Goal: Transaction & Acquisition: Purchase product/service

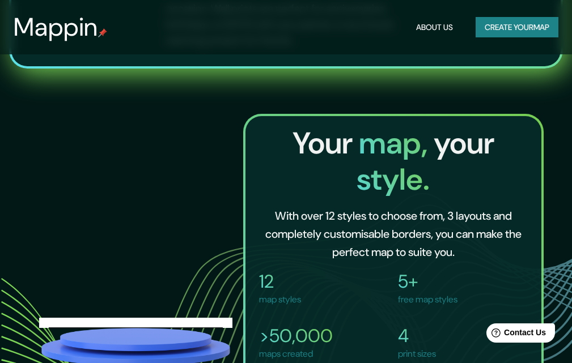
scroll to position [963, 0]
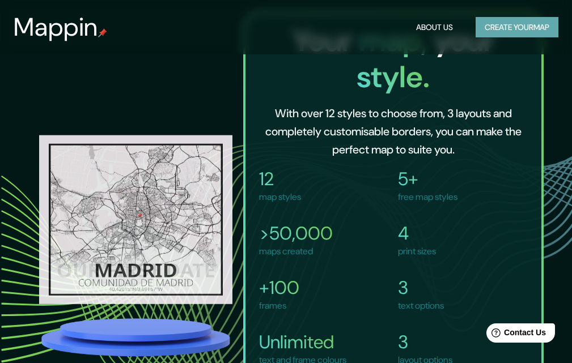
click at [498, 37] on button "Create your map" at bounding box center [516, 27] width 83 height 21
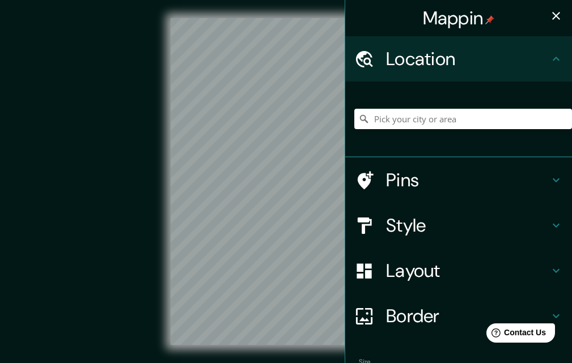
click at [392, 57] on h4 "Location" at bounding box center [467, 59] width 163 height 23
click at [539, 65] on h4 "Location" at bounding box center [467, 59] width 163 height 23
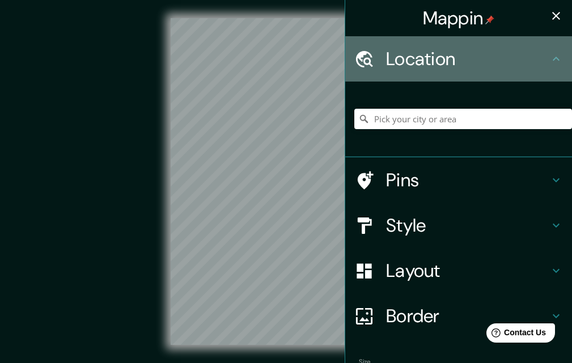
click at [540, 65] on h4 "Location" at bounding box center [467, 59] width 163 height 23
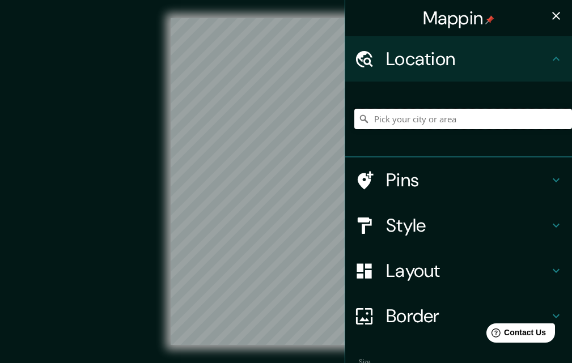
click at [428, 112] on input "Pick your city or area" at bounding box center [463, 119] width 218 height 20
type input "[GEOGRAPHIC_DATA]"
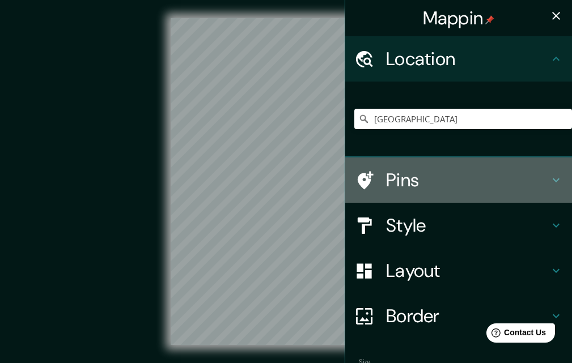
click at [386, 176] on h4 "Pins" at bounding box center [467, 180] width 163 height 23
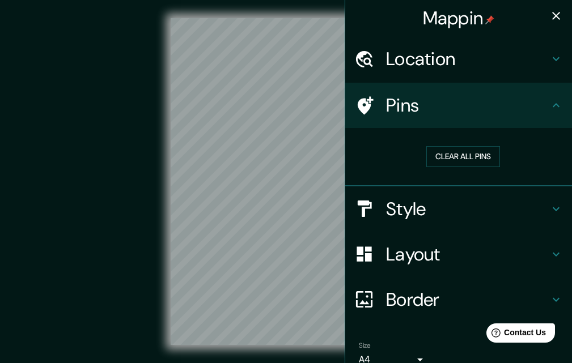
click at [427, 173] on div "Clear all pins" at bounding box center [463, 156] width 218 height 39
click at [427, 169] on div "Clear all pins" at bounding box center [463, 156] width 218 height 39
click at [424, 167] on div "Clear all pins" at bounding box center [463, 156] width 218 height 39
click at [435, 163] on button "Clear all pins" at bounding box center [463, 156] width 74 height 21
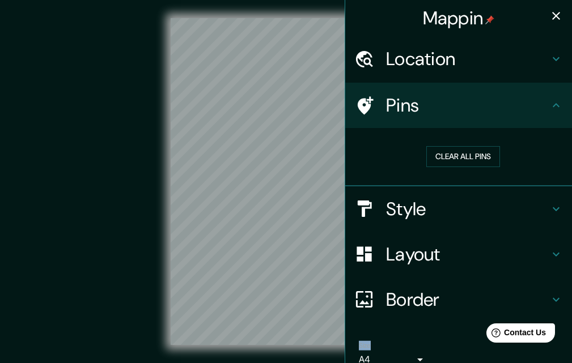
scroll to position [57, 0]
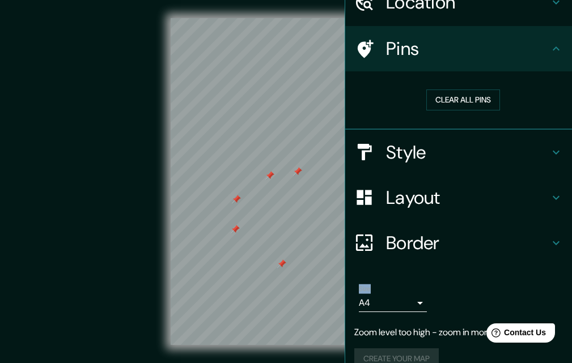
click at [402, 169] on div "Style" at bounding box center [458, 152] width 227 height 45
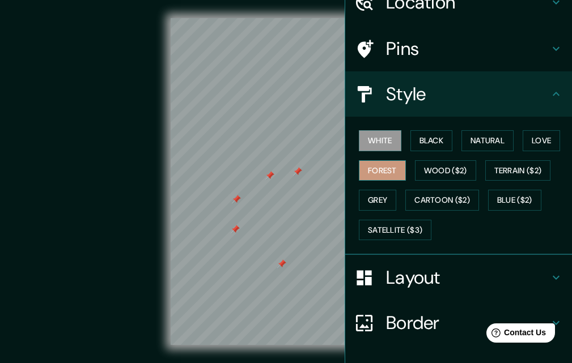
click at [389, 168] on button "Forest" at bounding box center [382, 170] width 47 height 21
click at [412, 145] on button "Black" at bounding box center [431, 140] width 42 height 21
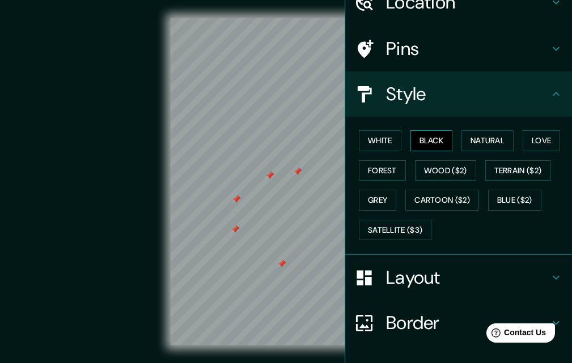
click at [446, 143] on button "Black" at bounding box center [431, 140] width 42 height 21
click at [461, 143] on button "Natural" at bounding box center [487, 140] width 52 height 21
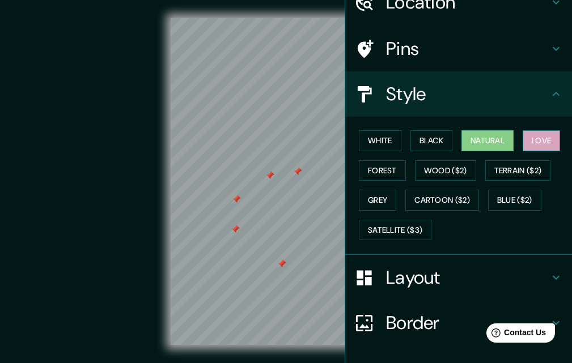
click at [539, 137] on button "Love" at bounding box center [540, 140] width 37 height 21
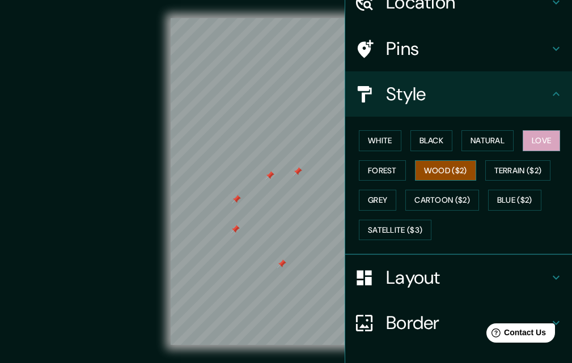
click at [424, 165] on button "Wood ($2)" at bounding box center [445, 170] width 61 height 21
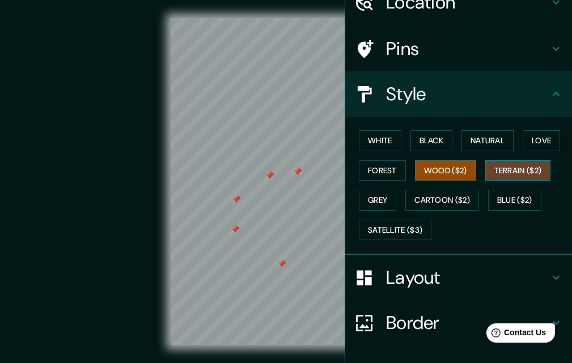
click at [506, 173] on button "Terrain ($2)" at bounding box center [518, 170] width 66 height 21
click at [440, 189] on div "White Black Natural Love Forest Wood ($2) Terrain ($2) Grey Cartoon ($2) Blue (…" at bounding box center [463, 185] width 218 height 119
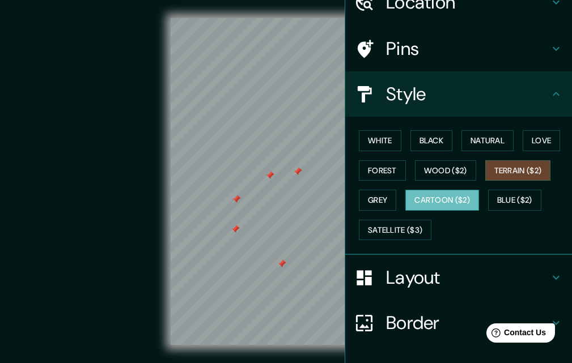
click at [432, 195] on button "Cartoon ($2)" at bounding box center [442, 200] width 74 height 21
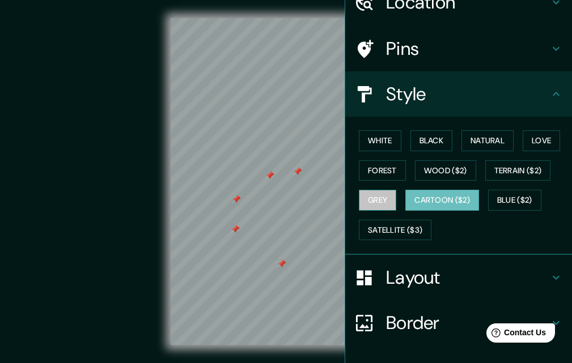
click at [387, 199] on button "Grey" at bounding box center [377, 200] width 37 height 21
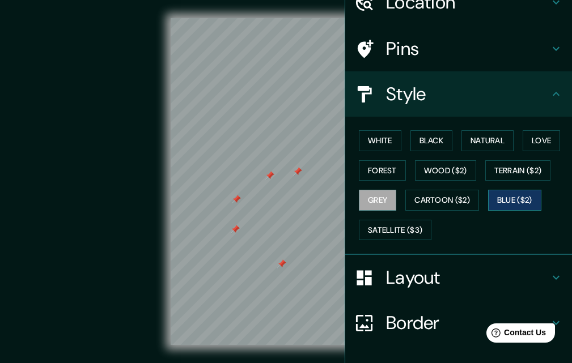
click at [497, 203] on button "Blue ($2)" at bounding box center [514, 200] width 53 height 21
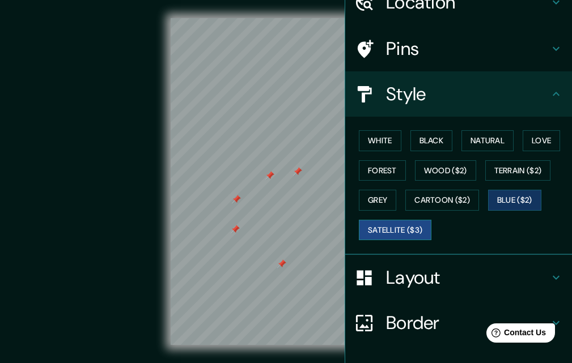
click at [391, 227] on button "Satellite ($3)" at bounding box center [395, 230] width 73 height 21
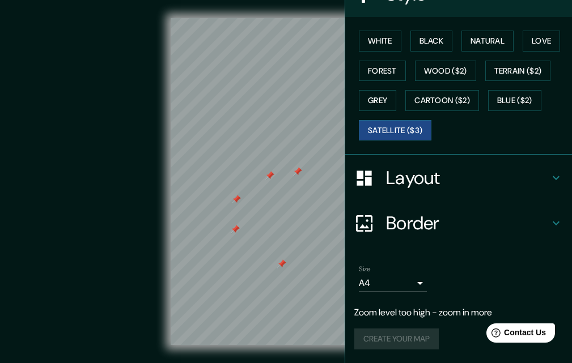
click at [399, 188] on h4 "Layout" at bounding box center [467, 178] width 163 height 23
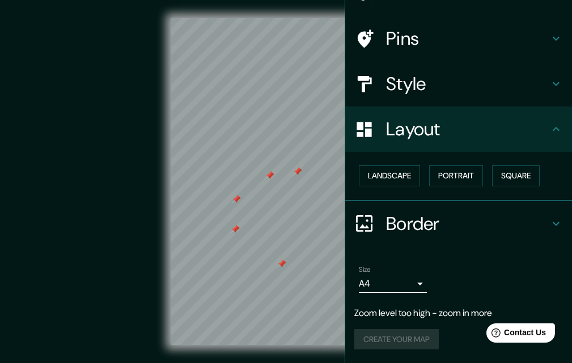
scroll to position [67, 0]
click at [394, 185] on button "Landscape" at bounding box center [389, 175] width 61 height 21
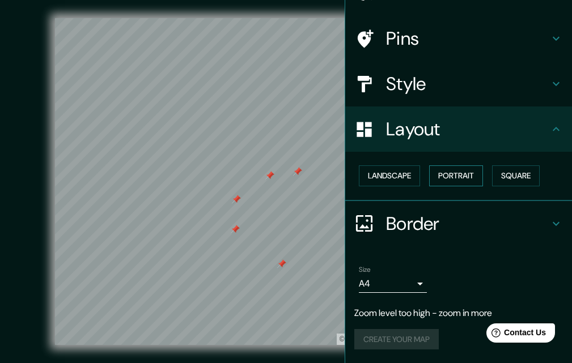
click at [463, 175] on button "Portrait" at bounding box center [456, 175] width 54 height 21
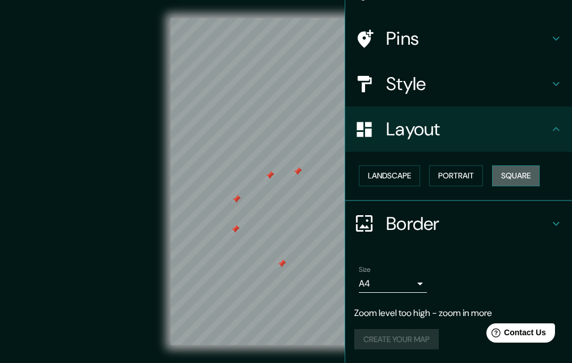
click at [499, 169] on button "Square" at bounding box center [516, 175] width 48 height 21
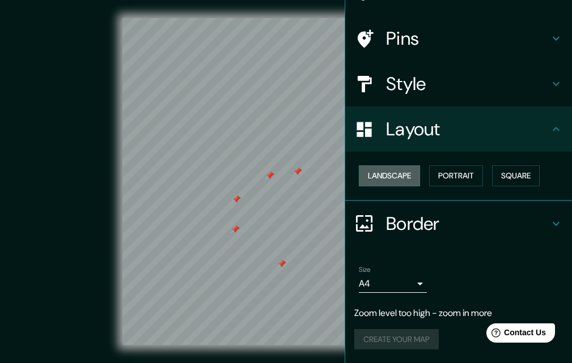
click at [367, 169] on button "Landscape" at bounding box center [389, 175] width 61 height 21
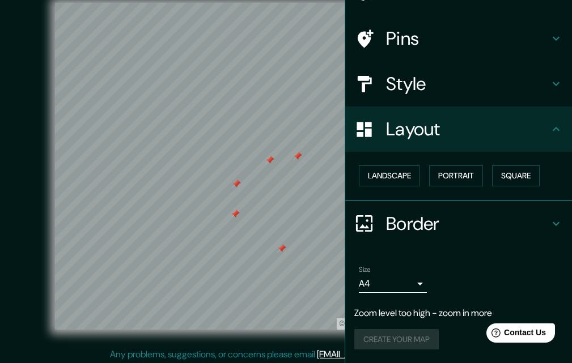
scroll to position [18, 0]
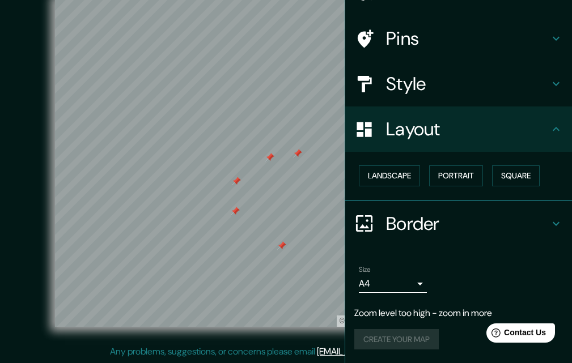
click at [401, 216] on h4 "Border" at bounding box center [467, 223] width 163 height 23
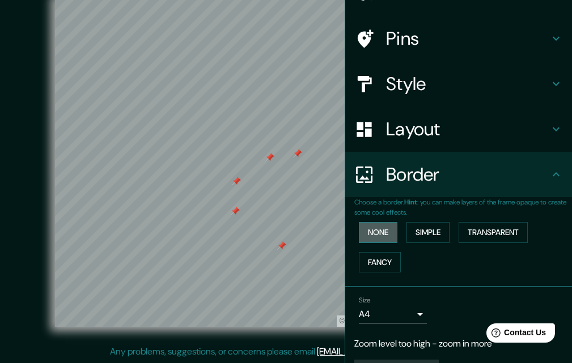
click at [370, 236] on button "None" at bounding box center [378, 232] width 39 height 21
click at [415, 236] on button "Simple" at bounding box center [427, 232] width 43 height 21
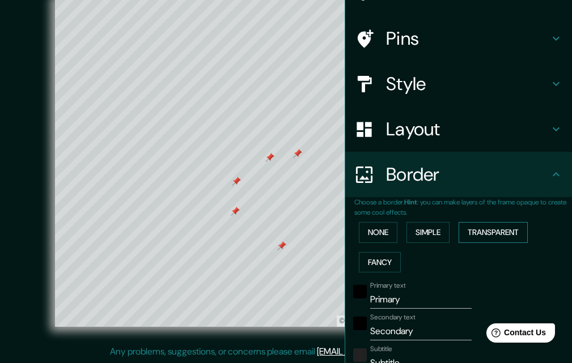
click at [484, 229] on button "Transparent" at bounding box center [492, 232] width 69 height 21
click at [384, 240] on button "None" at bounding box center [378, 232] width 39 height 21
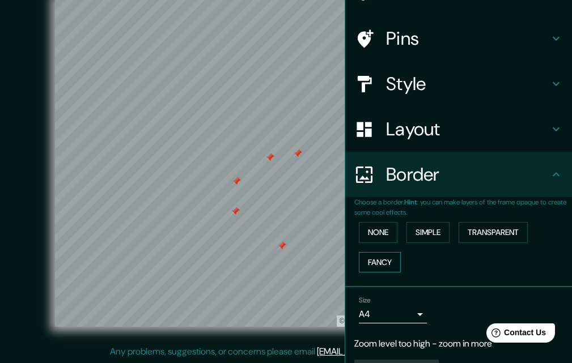
click at [378, 253] on button "Fancy" at bounding box center [380, 262] width 42 height 21
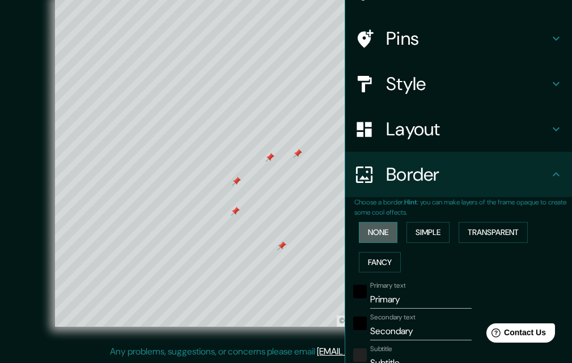
click at [372, 232] on button "None" at bounding box center [378, 232] width 39 height 21
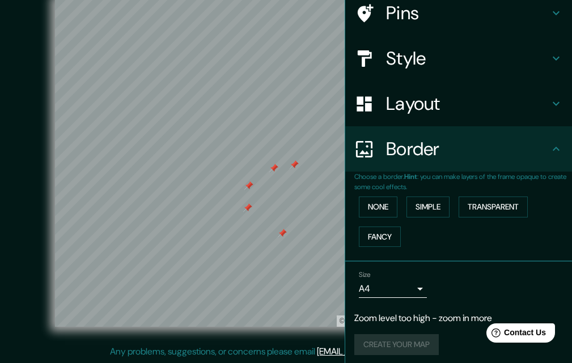
scroll to position [98, 0]
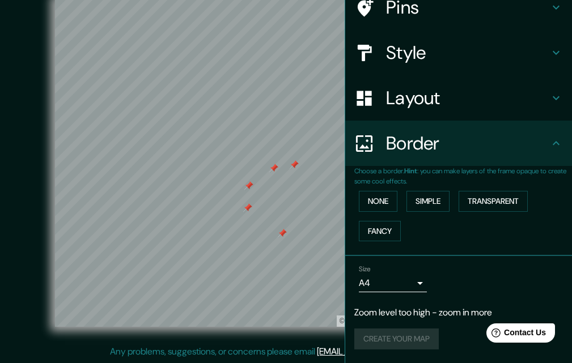
click at [390, 269] on div "Size A4 single" at bounding box center [393, 278] width 68 height 27
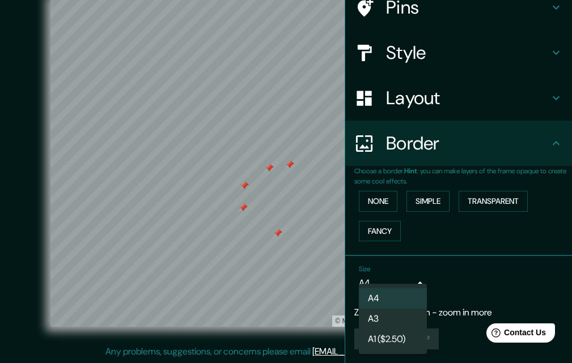
click at [394, 283] on body "Mappin Location [GEOGRAPHIC_DATA] [GEOGRAPHIC_DATA] [GEOGRAPHIC_DATA] [GEOGRAPH…" at bounding box center [286, 163] width 572 height 363
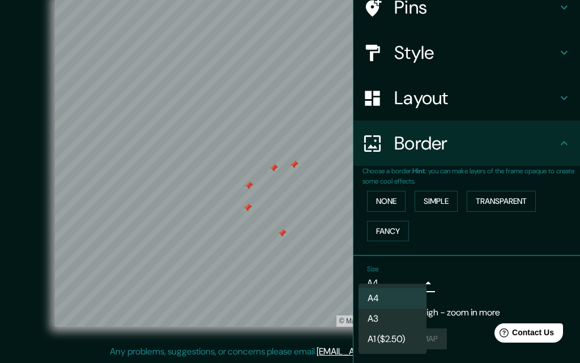
click at [400, 310] on li "A3" at bounding box center [393, 319] width 68 height 20
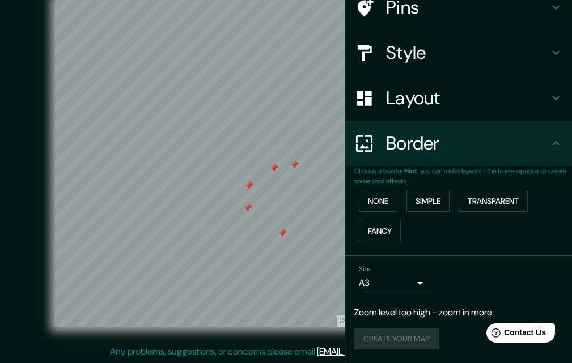
click at [400, 310] on li "A3" at bounding box center [392, 306] width 51 height 11
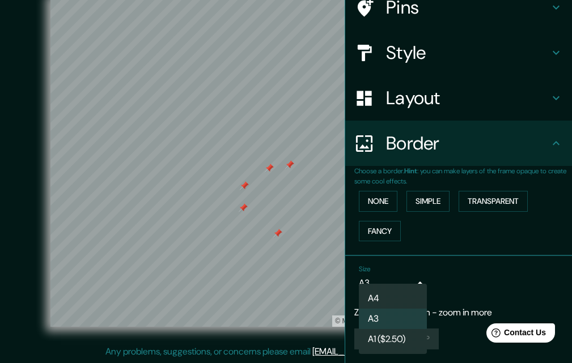
click at [391, 284] on body "Mappin Location [GEOGRAPHIC_DATA] [GEOGRAPHIC_DATA] [GEOGRAPHIC_DATA] [GEOGRAPH…" at bounding box center [286, 163] width 572 height 363
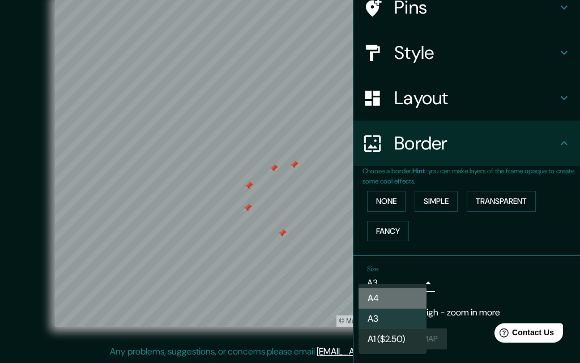
click at [373, 290] on li "A4" at bounding box center [393, 298] width 68 height 20
type input "single"
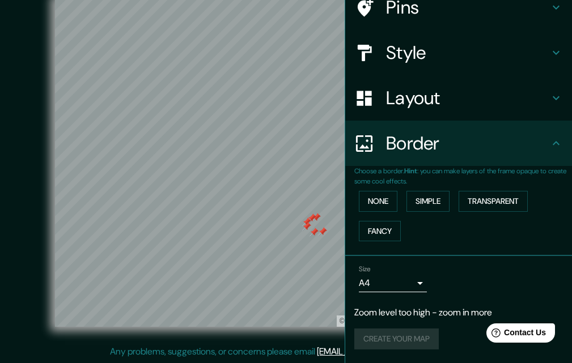
click at [401, 335] on div "Create your map" at bounding box center [458, 339] width 208 height 21
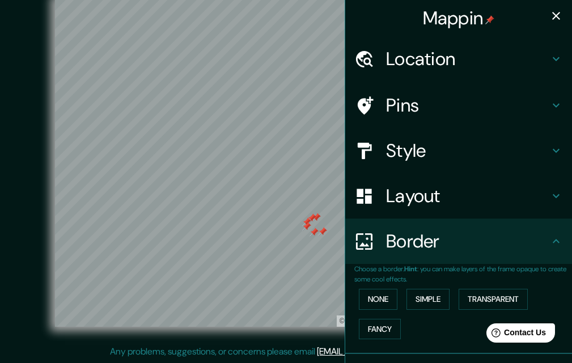
click at [390, 144] on h4 "Style" at bounding box center [467, 150] width 163 height 23
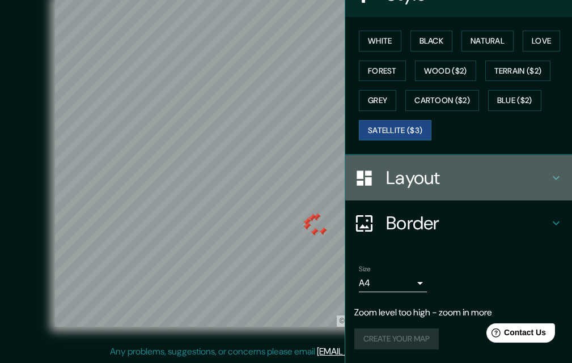
click at [397, 180] on h4 "Layout" at bounding box center [467, 178] width 163 height 23
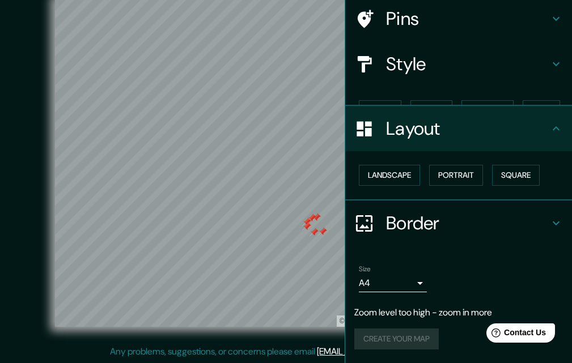
scroll to position [67, 0]
